Goal: Task Accomplishment & Management: Manage account settings

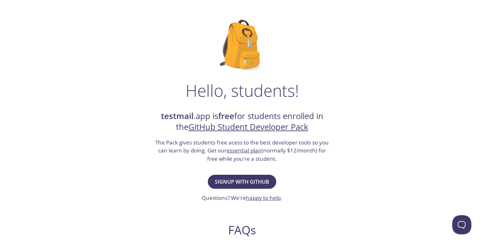
scroll to position [28, 0]
click at [255, 179] on span "Signup with GitHub" at bounding box center [242, 181] width 54 height 9
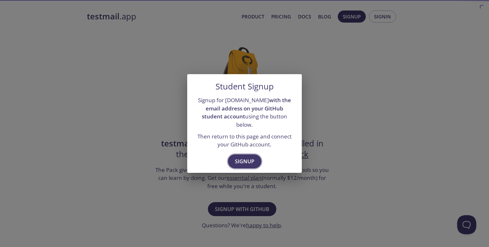
click at [250, 157] on span "Signup" at bounding box center [244, 161] width 19 height 9
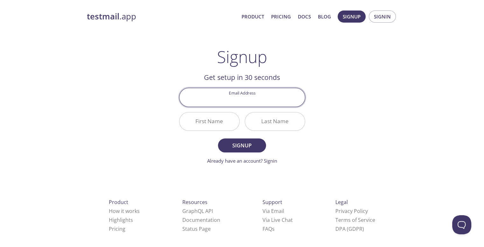
click at [255, 99] on input "Email Address" at bounding box center [241, 97] width 125 height 18
type input "[EMAIL_ADDRESS][DOMAIN_NAME]"
click at [219, 118] on input "First Name" at bounding box center [209, 121] width 60 height 18
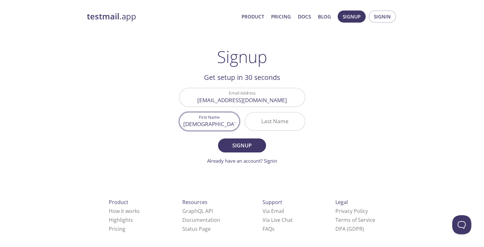
type input "[DEMOGRAPHIC_DATA]"
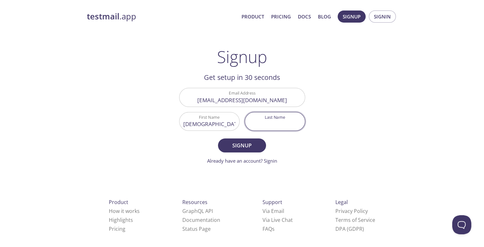
click at [268, 120] on input "Last Name" at bounding box center [275, 121] width 60 height 18
type input "Nalotia"
click at [242, 141] on span "Signup" at bounding box center [242, 145] width 34 height 9
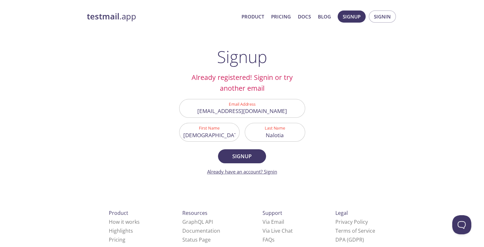
click at [271, 172] on link "Already have an account? Signin" at bounding box center [242, 171] width 70 height 6
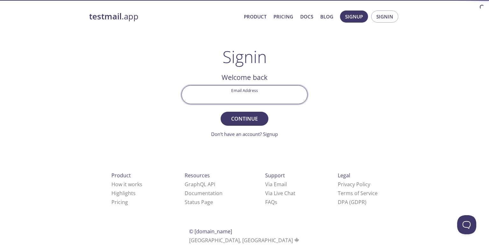
click at [251, 95] on input "Email Address" at bounding box center [244, 95] width 125 height 18
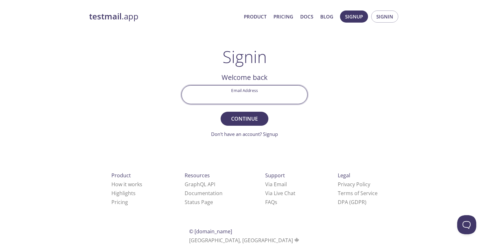
type input "[EMAIL_ADDRESS][DOMAIN_NAME]"
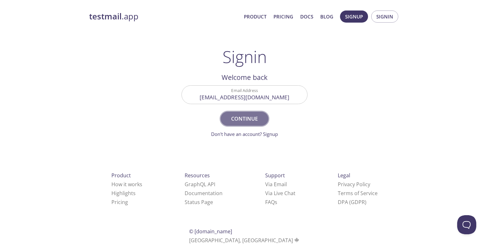
click at [244, 117] on span "Continue" at bounding box center [244, 118] width 34 height 9
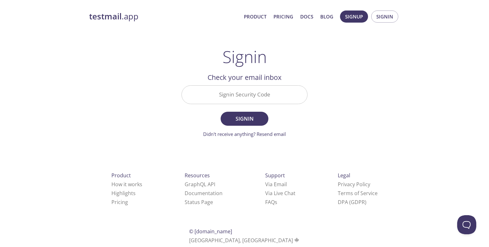
click at [254, 95] on input "Signin Security Code" at bounding box center [244, 95] width 125 height 18
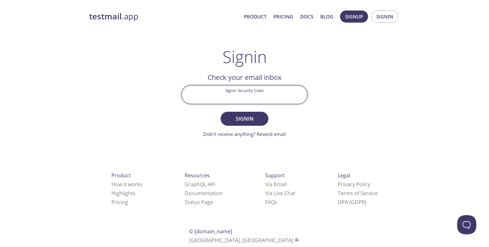
paste input "WHVFDCR"
type input "WHVFDCR"
click at [220, 112] on button "Signin" at bounding box center [244, 119] width 48 height 14
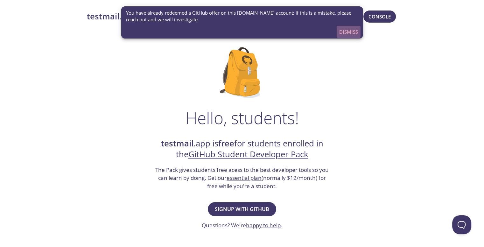
click at [349, 33] on span "Dismiss" at bounding box center [348, 32] width 19 height 8
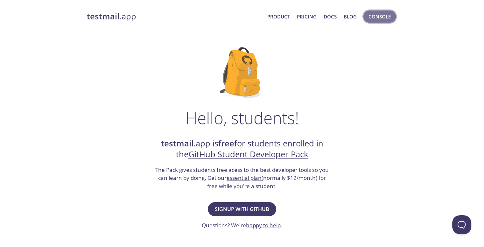
click at [379, 18] on span "Console" at bounding box center [379, 16] width 22 height 8
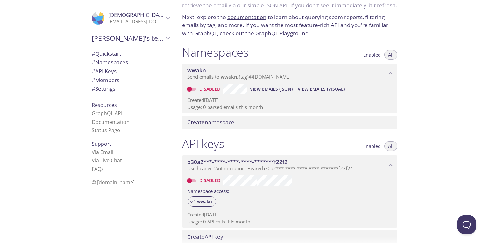
scroll to position [17, 0]
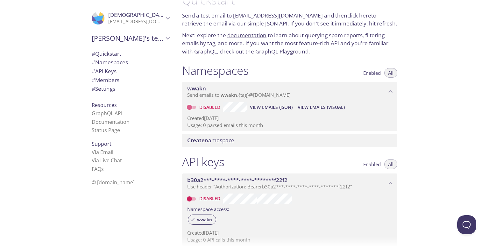
click at [192, 106] on input "Disabled" at bounding box center [189, 107] width 23 height 8
click at [193, 107] on input "Enabled" at bounding box center [194, 107] width 23 height 8
checkbox input "false"
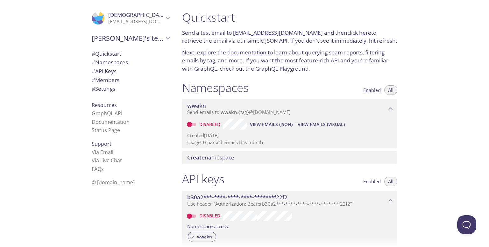
click at [97, 93] on span "# Settings" at bounding box center [131, 89] width 78 height 8
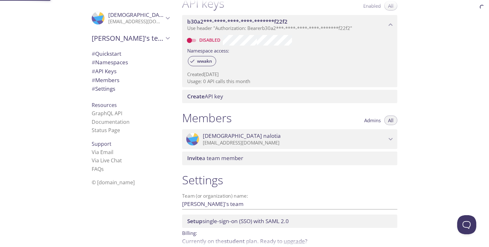
scroll to position [206, 0]
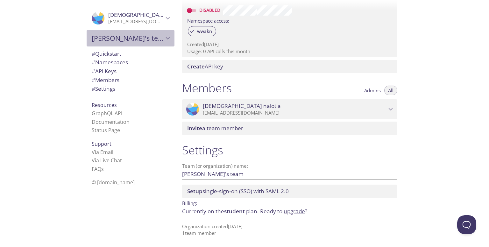
click at [144, 40] on span "[PERSON_NAME]'s team" at bounding box center [128, 38] width 72 height 9
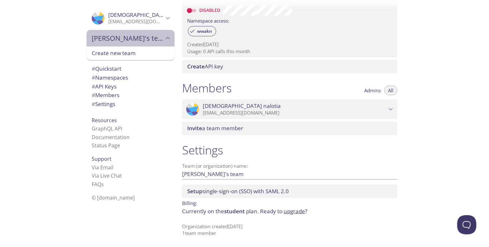
click at [144, 40] on span "[PERSON_NAME]'s team" at bounding box center [128, 38] width 72 height 9
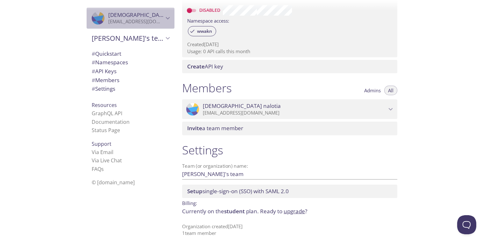
click at [144, 17] on span "[PERSON_NAME] nalotia" at bounding box center [135, 14] width 55 height 7
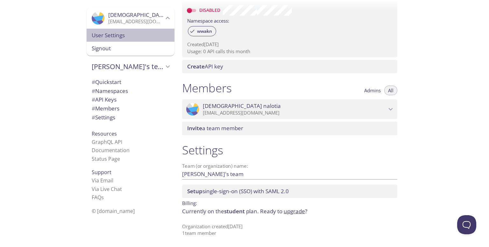
click at [129, 32] on span "User Settings" at bounding box center [131, 35] width 78 height 8
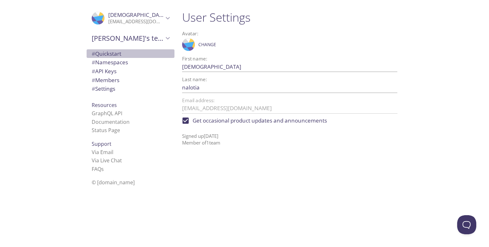
click at [106, 50] on span "# Quickstart" at bounding box center [107, 53] width 30 height 7
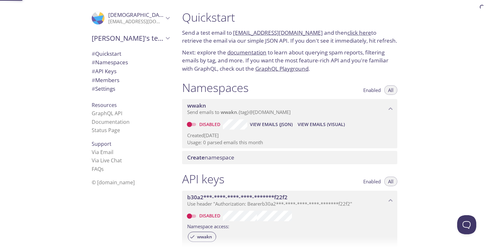
scroll to position [10, 0]
